Goal: Use online tool/utility: Utilize a website feature to perform a specific function

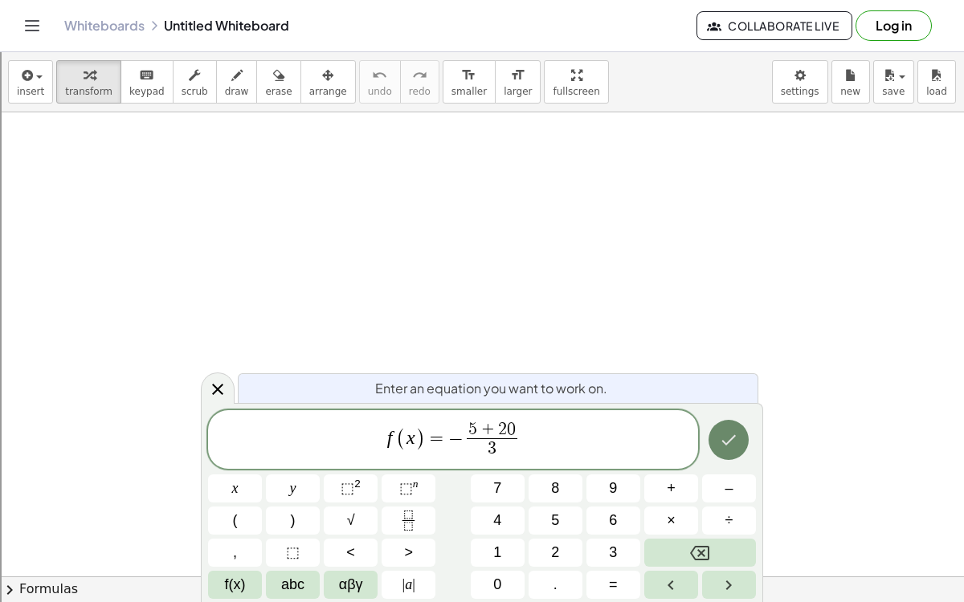
click at [725, 437] on icon "Done" at bounding box center [728, 439] width 19 height 19
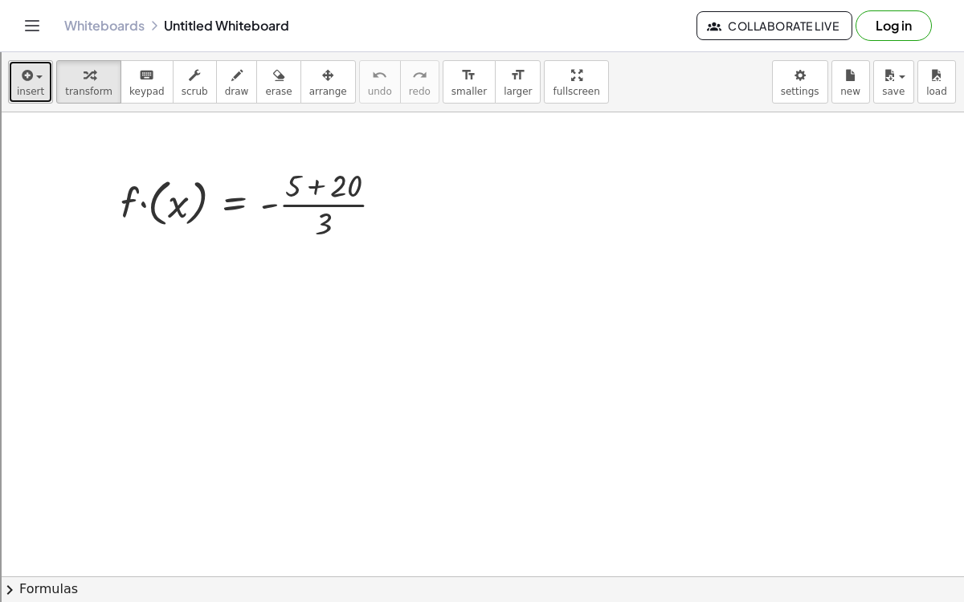
click at [44, 82] on button "insert" at bounding box center [30, 81] width 45 height 43
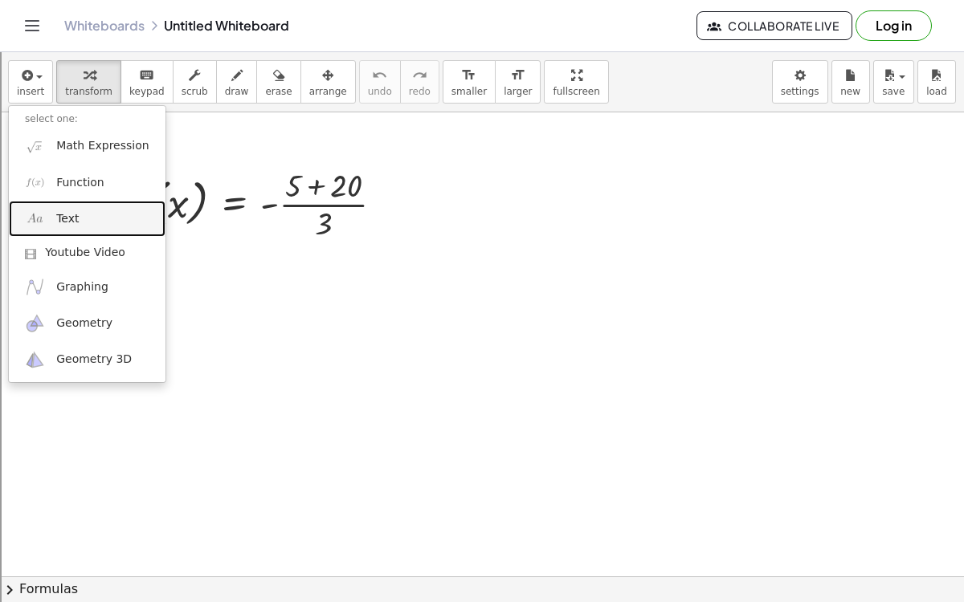
click at [97, 210] on link "Text" at bounding box center [87, 219] width 157 height 36
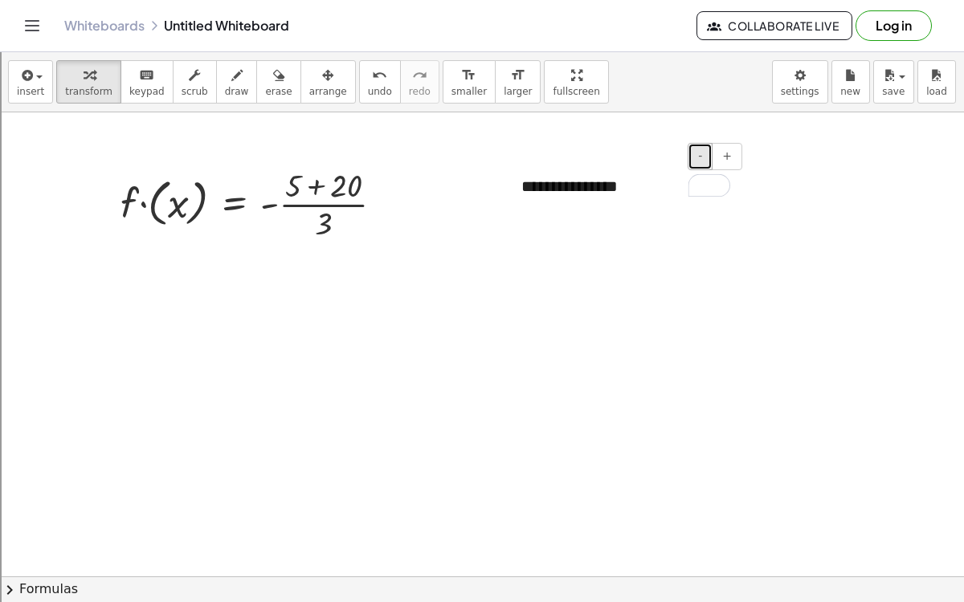
click at [712, 161] on button "-" at bounding box center [699, 156] width 25 height 27
click at [708, 159] on button "-" at bounding box center [699, 156] width 25 height 27
click at [25, 79] on icon "button" at bounding box center [25, 75] width 14 height 19
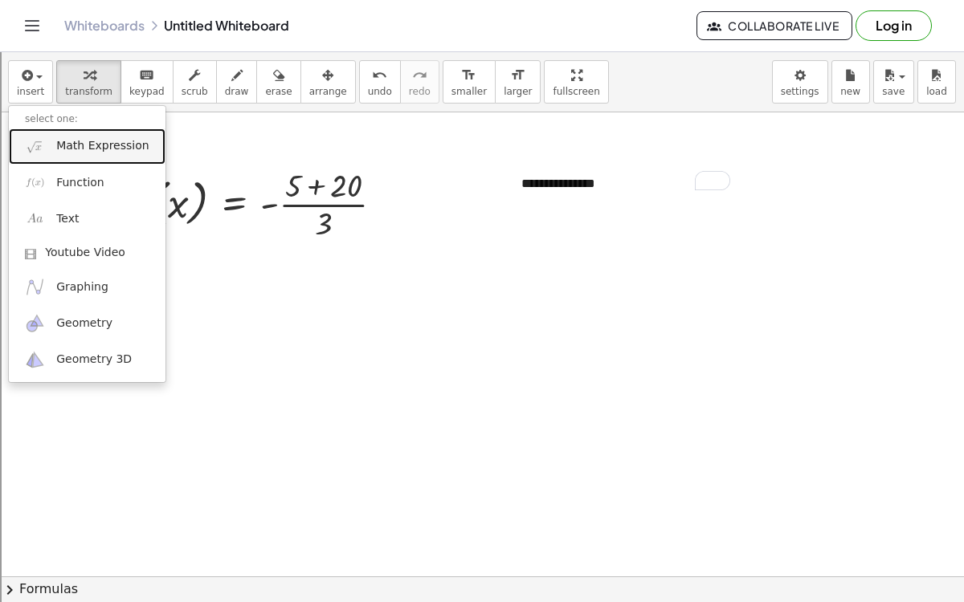
click at [85, 142] on span "Math Expression" at bounding box center [102, 146] width 92 height 16
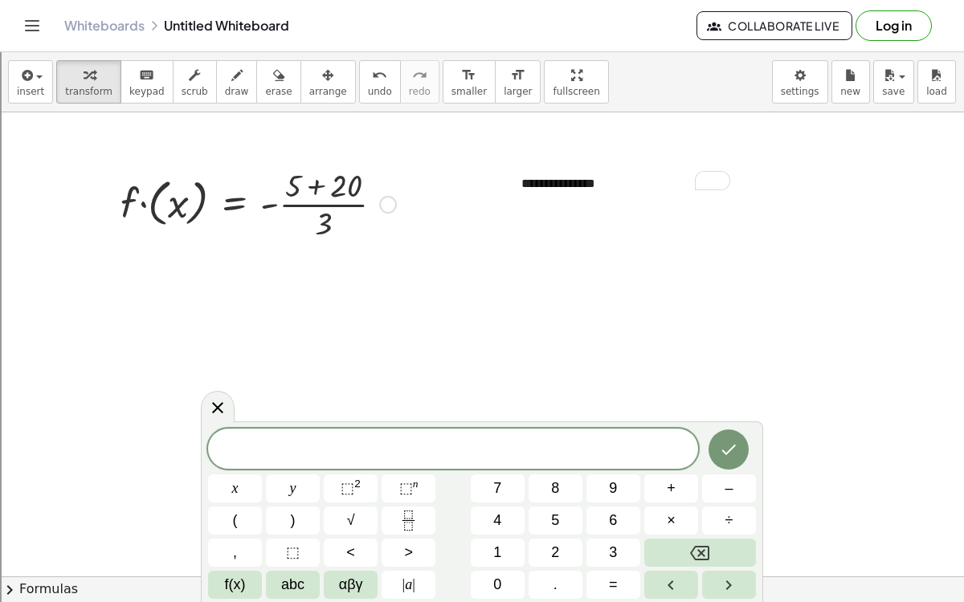
click at [205, 208] on div at bounding box center [258, 203] width 292 height 80
click at [205, 208] on div at bounding box center [282, 203] width 243 height 80
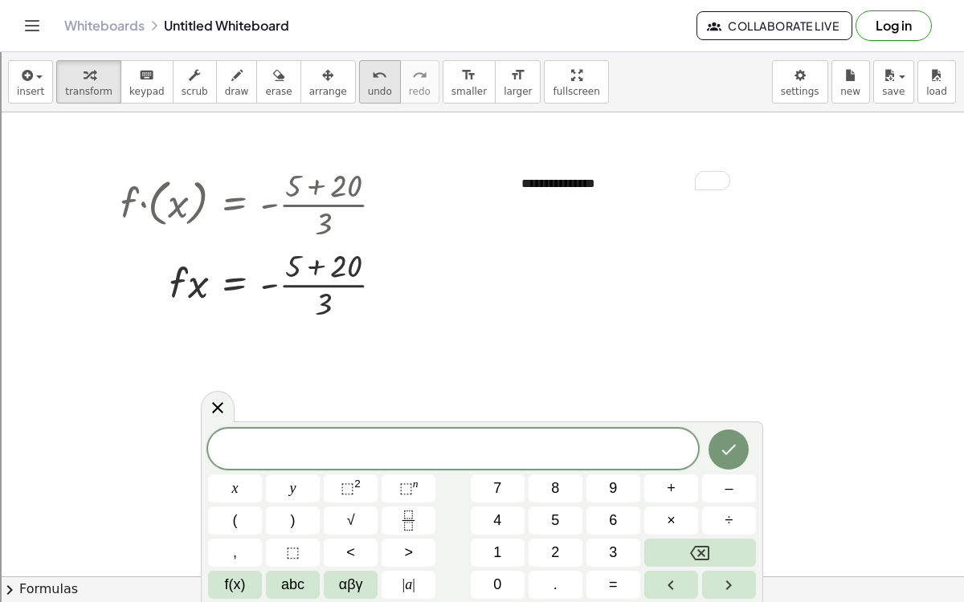
click at [372, 75] on icon "undo" at bounding box center [379, 75] width 15 height 19
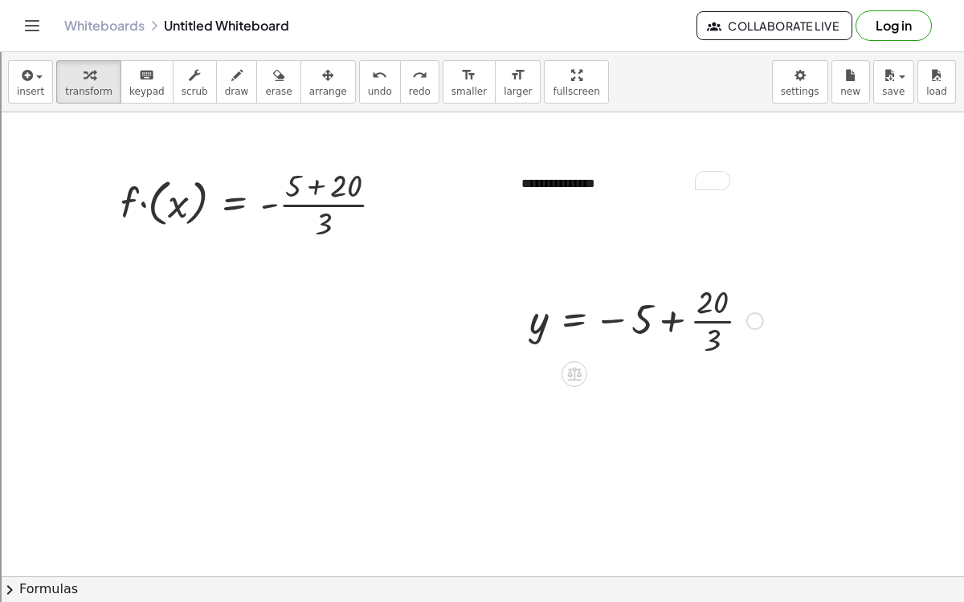
click at [671, 332] on div at bounding box center [646, 319] width 250 height 80
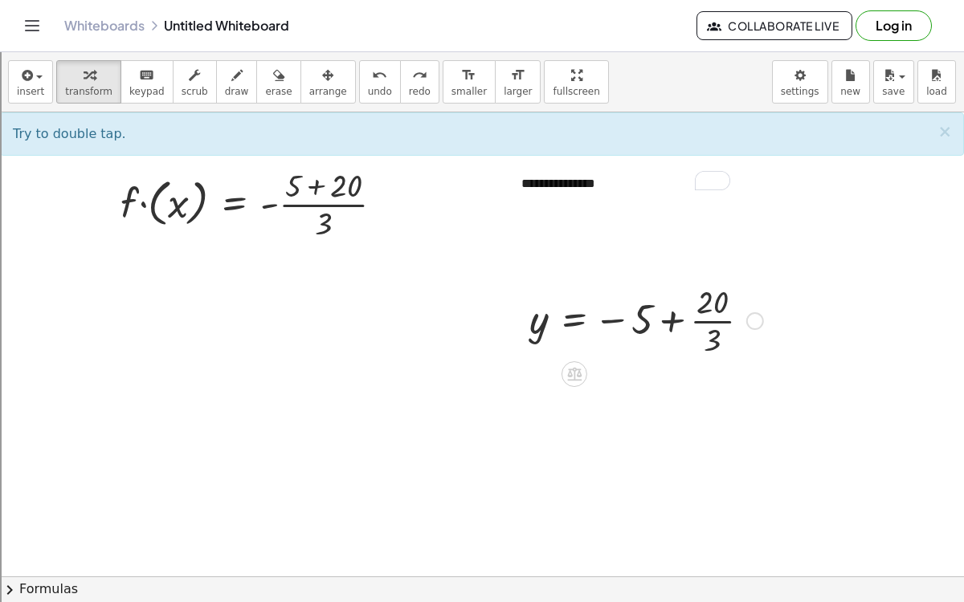
click at [663, 316] on div at bounding box center [646, 319] width 250 height 80
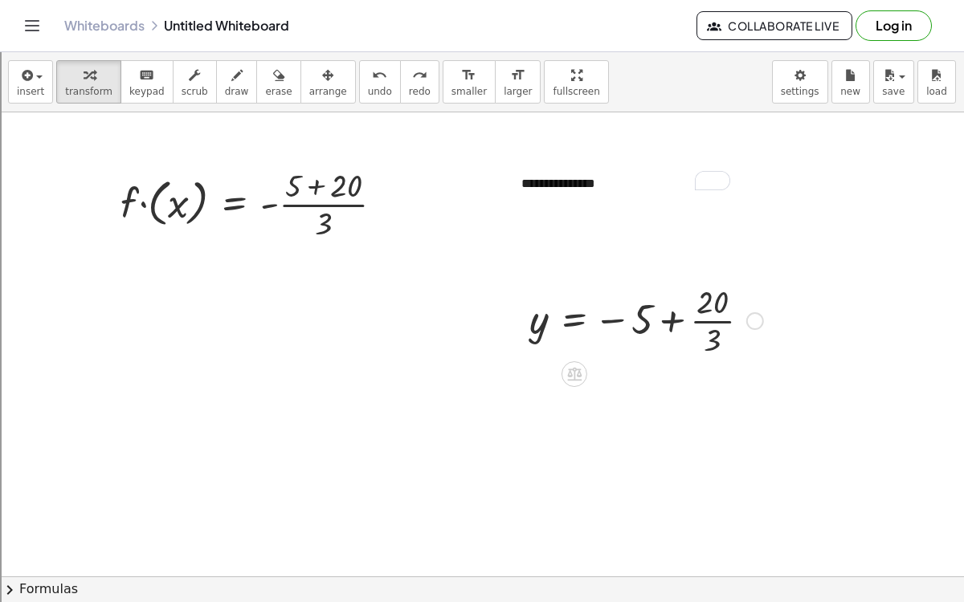
click at [663, 316] on div at bounding box center [646, 319] width 250 height 80
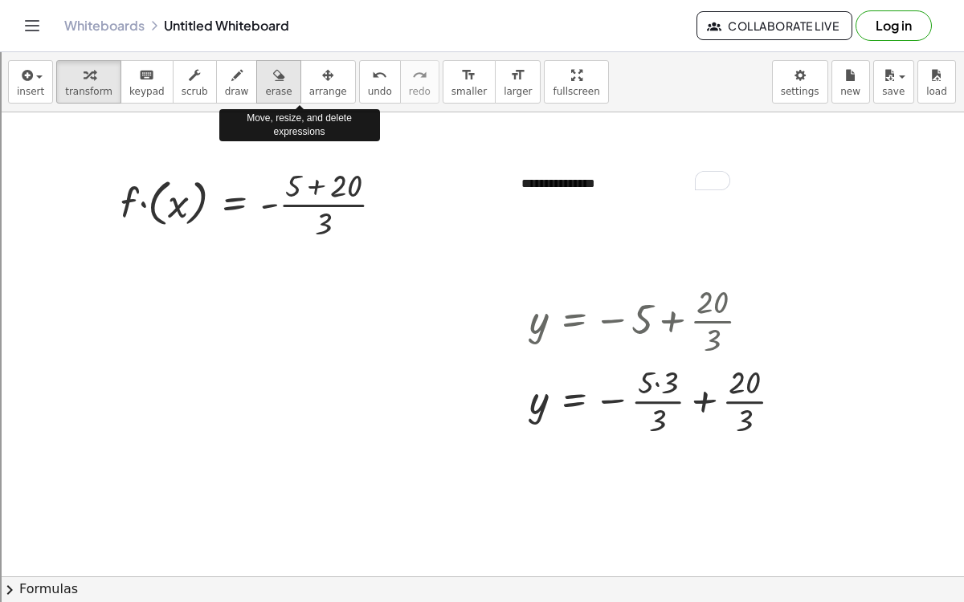
click at [266, 88] on button "erase" at bounding box center [278, 81] width 44 height 43
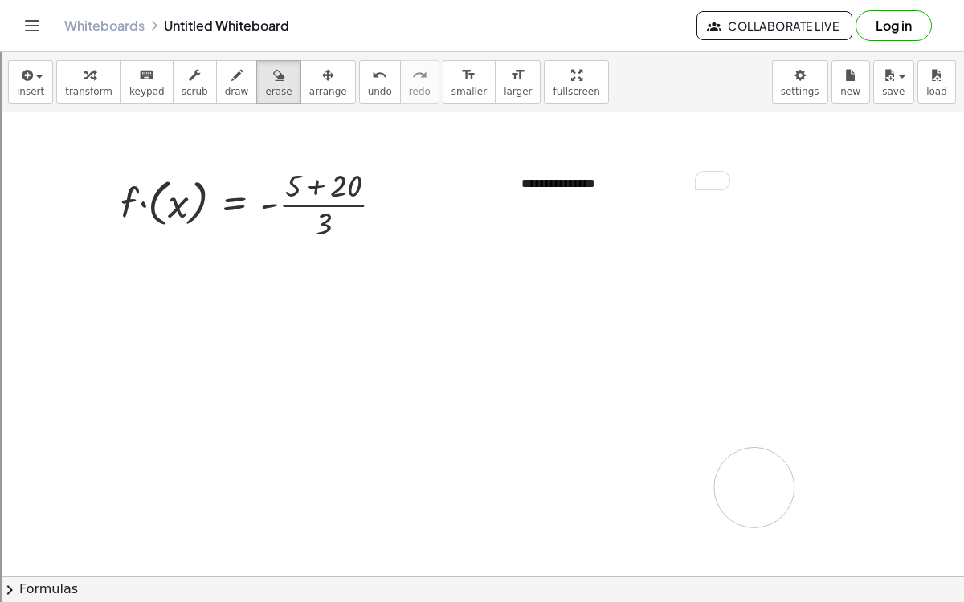
drag, startPoint x: 582, startPoint y: 312, endPoint x: 754, endPoint y: 487, distance: 245.3
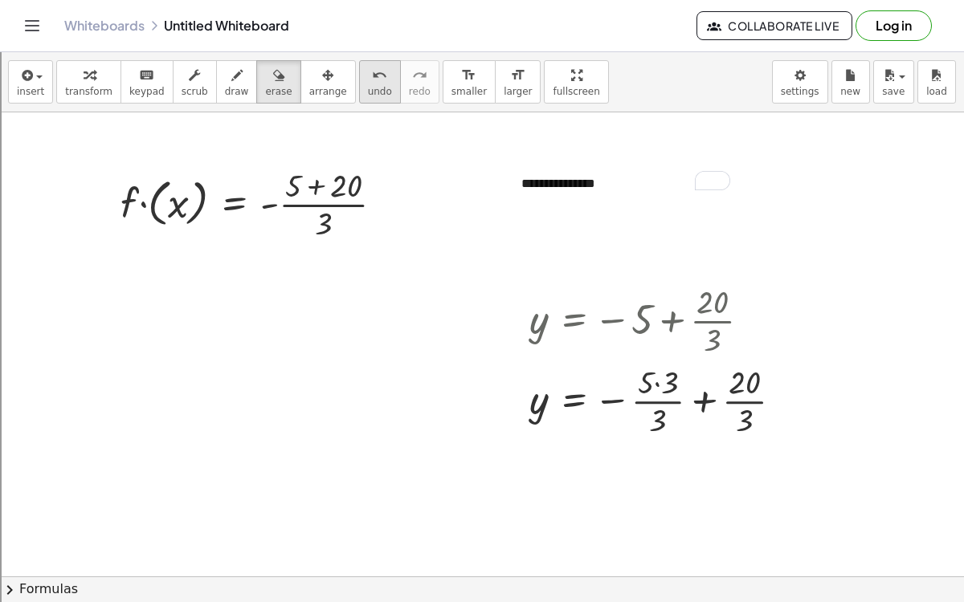
click at [359, 96] on button "undo undo" at bounding box center [380, 81] width 42 height 43
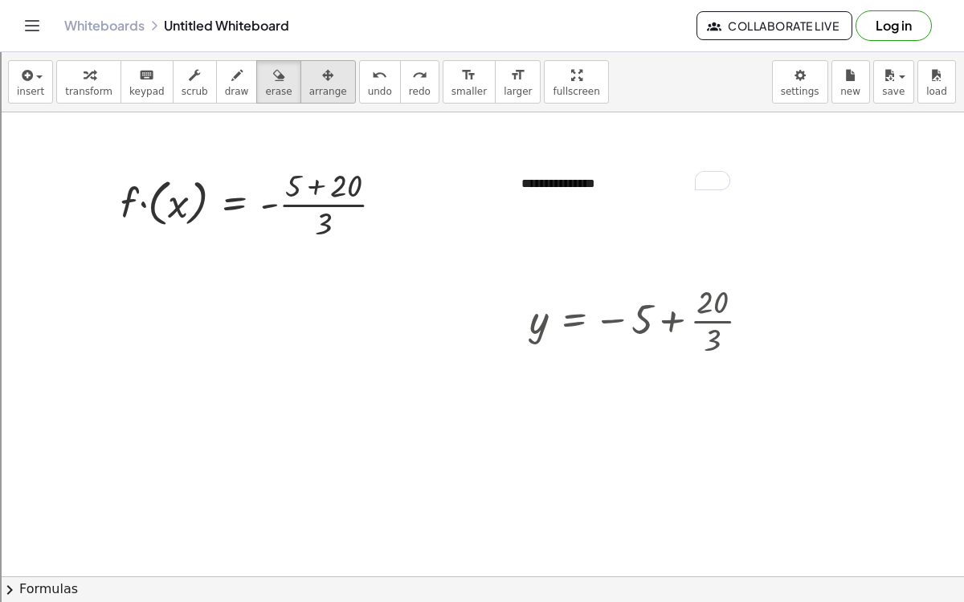
click at [322, 75] on icon "button" at bounding box center [327, 75] width 11 height 19
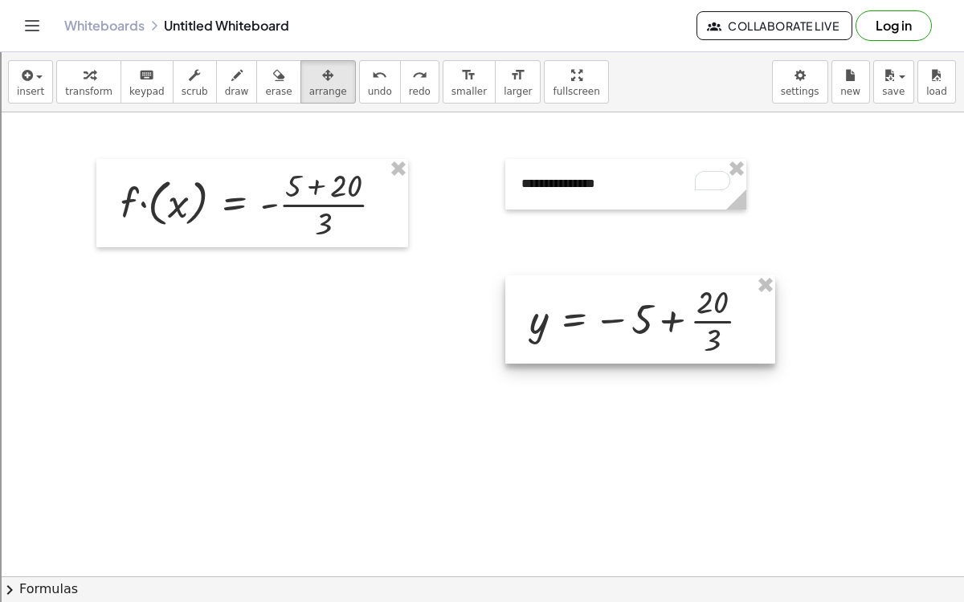
click at [633, 291] on div at bounding box center [640, 319] width 270 height 88
click at [655, 324] on div at bounding box center [640, 319] width 270 height 88
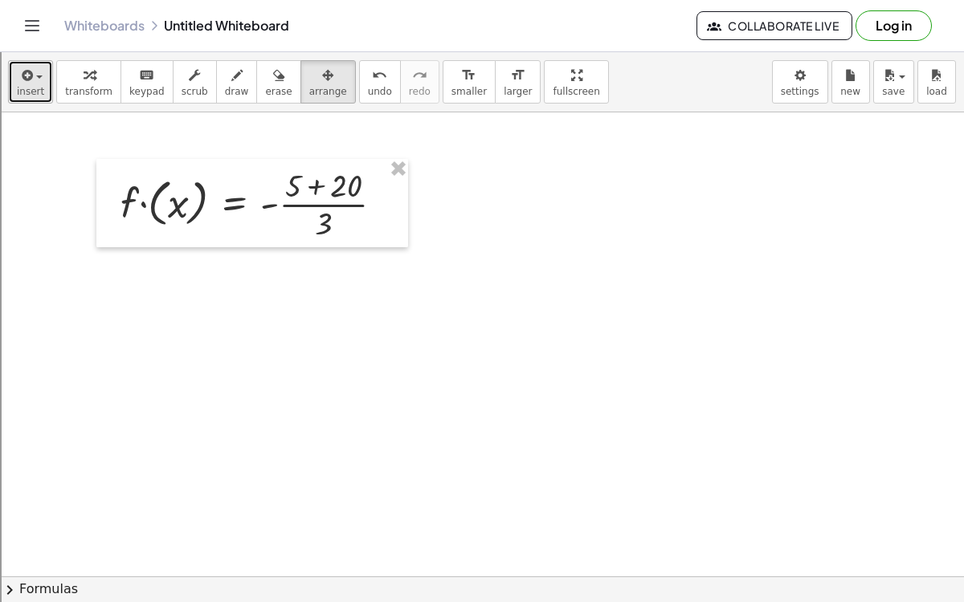
click at [42, 75] on button "insert" at bounding box center [30, 81] width 45 height 43
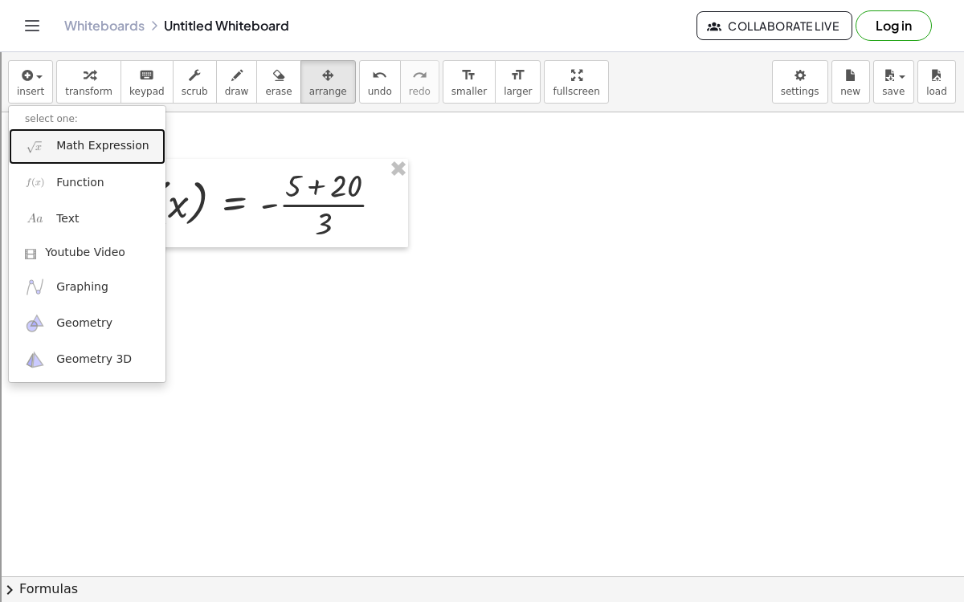
click at [80, 133] on link "Math Expression" at bounding box center [87, 146] width 157 height 36
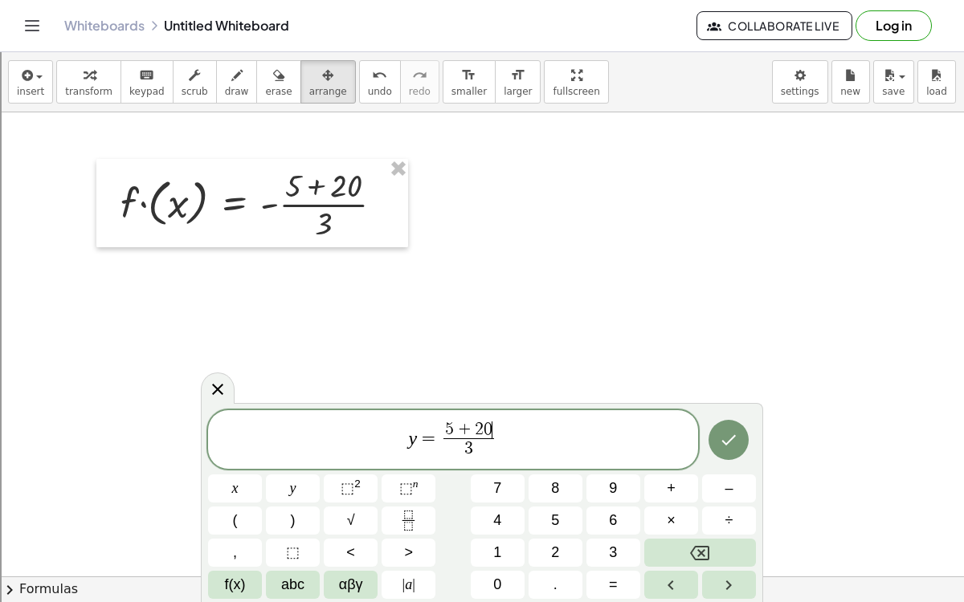
click at [448, 428] on span "5" at bounding box center [449, 430] width 9 height 18
click at [744, 431] on button "Done" at bounding box center [728, 440] width 40 height 40
